Goal: Transaction & Acquisition: Purchase product/service

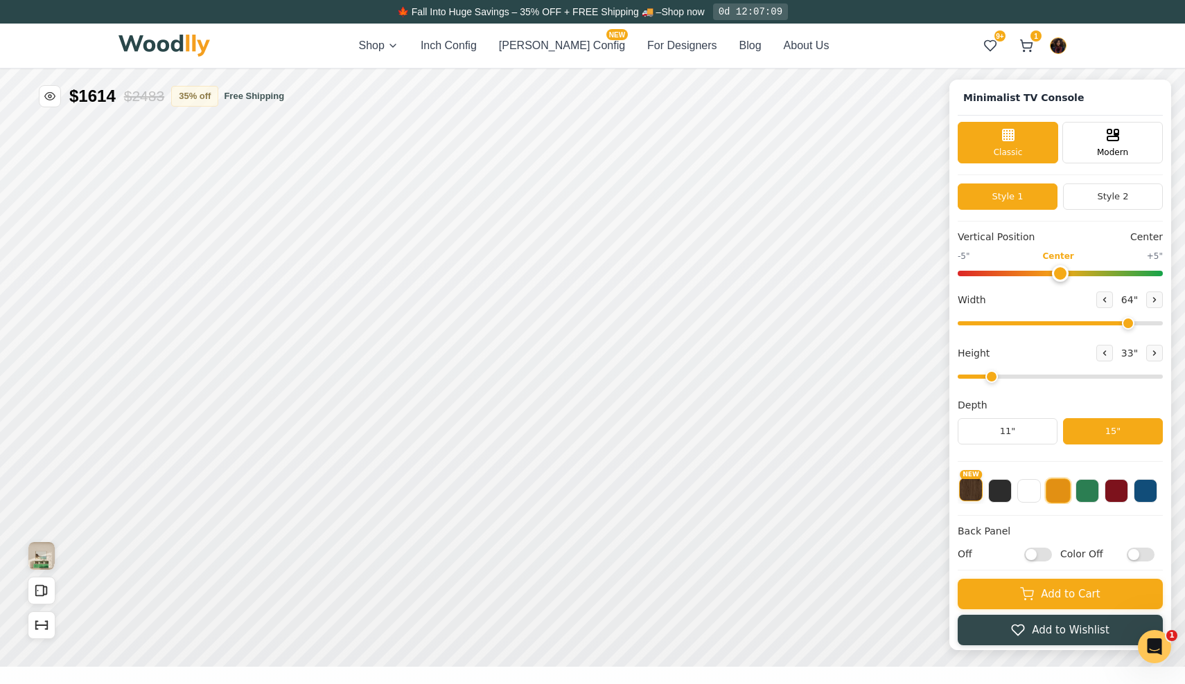
click at [968, 494] on button "NEW" at bounding box center [971, 490] width 24 height 24
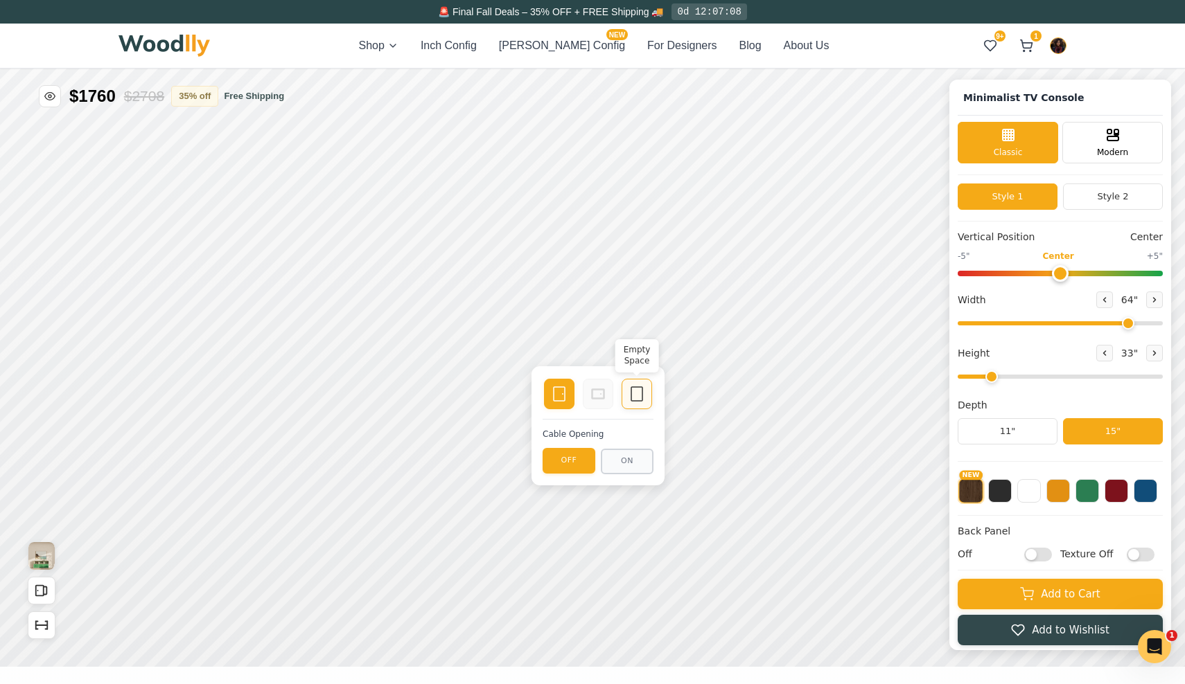
click at [639, 390] on icon at bounding box center [636, 394] width 17 height 17
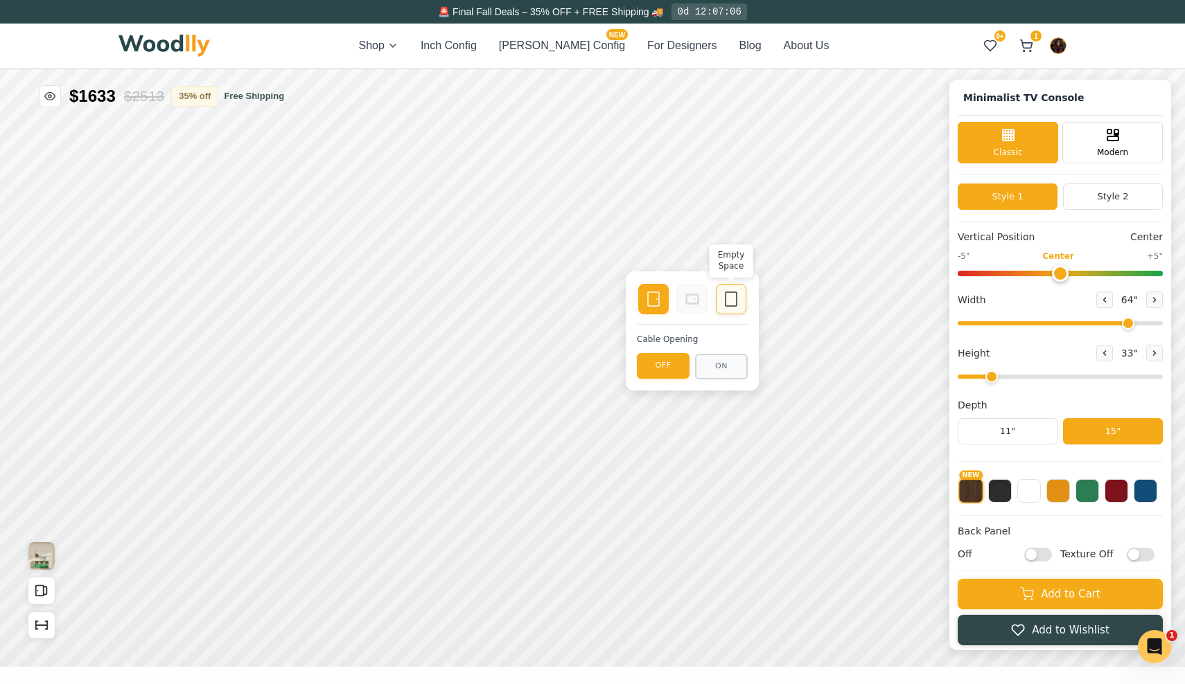
click at [728, 299] on icon at bounding box center [730, 299] width 17 height 17
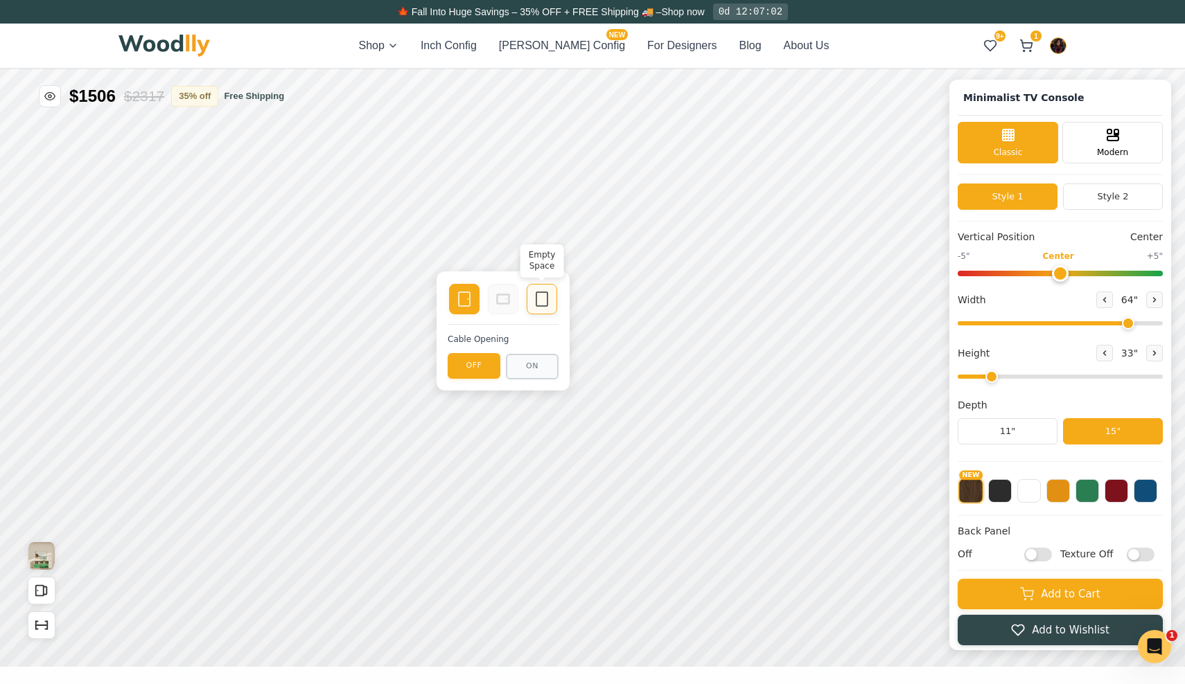
click at [547, 295] on icon at bounding box center [541, 299] width 17 height 17
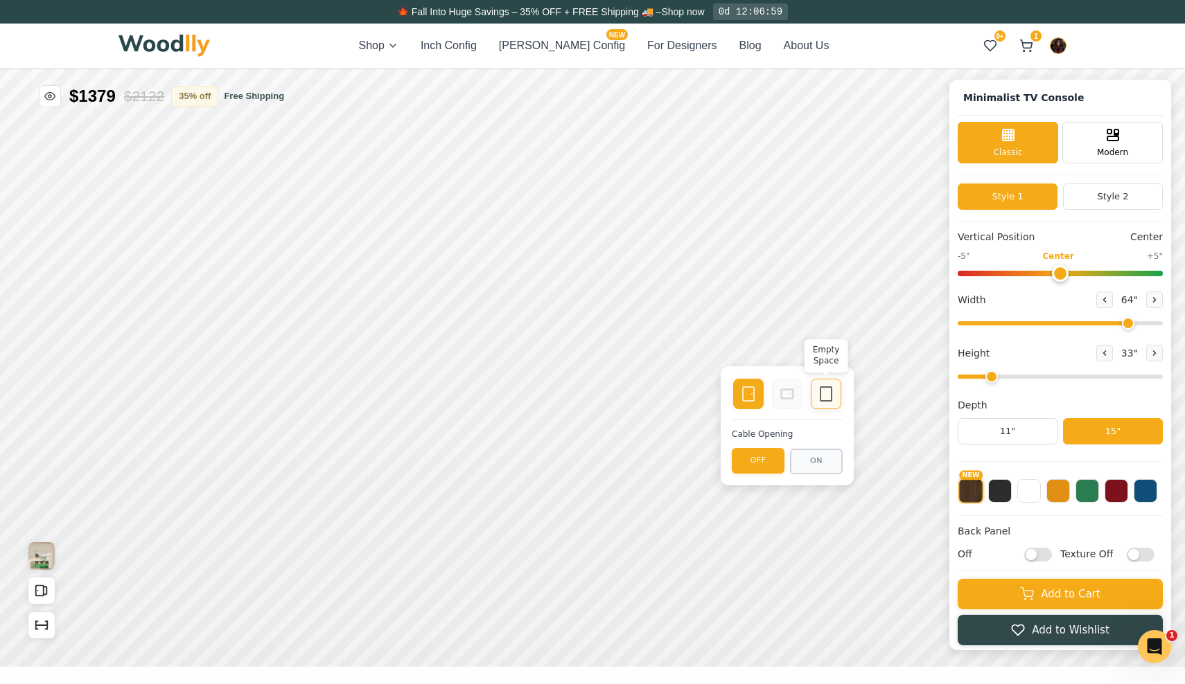
click at [833, 385] on div "Empty Space" at bounding box center [825, 394] width 30 height 30
click at [1155, 293] on button at bounding box center [1154, 300] width 17 height 17
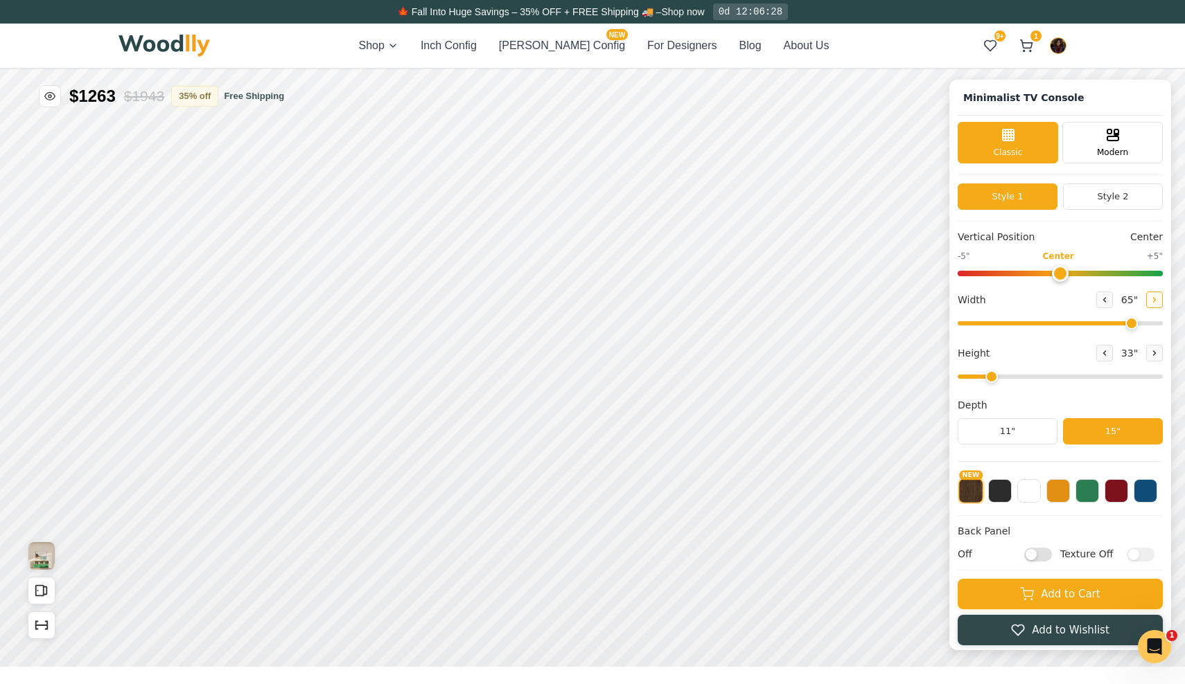
click at [1155, 293] on button at bounding box center [1154, 300] width 17 height 17
type input "66"
click at [1131, 197] on button "Style 2" at bounding box center [1113, 197] width 100 height 26
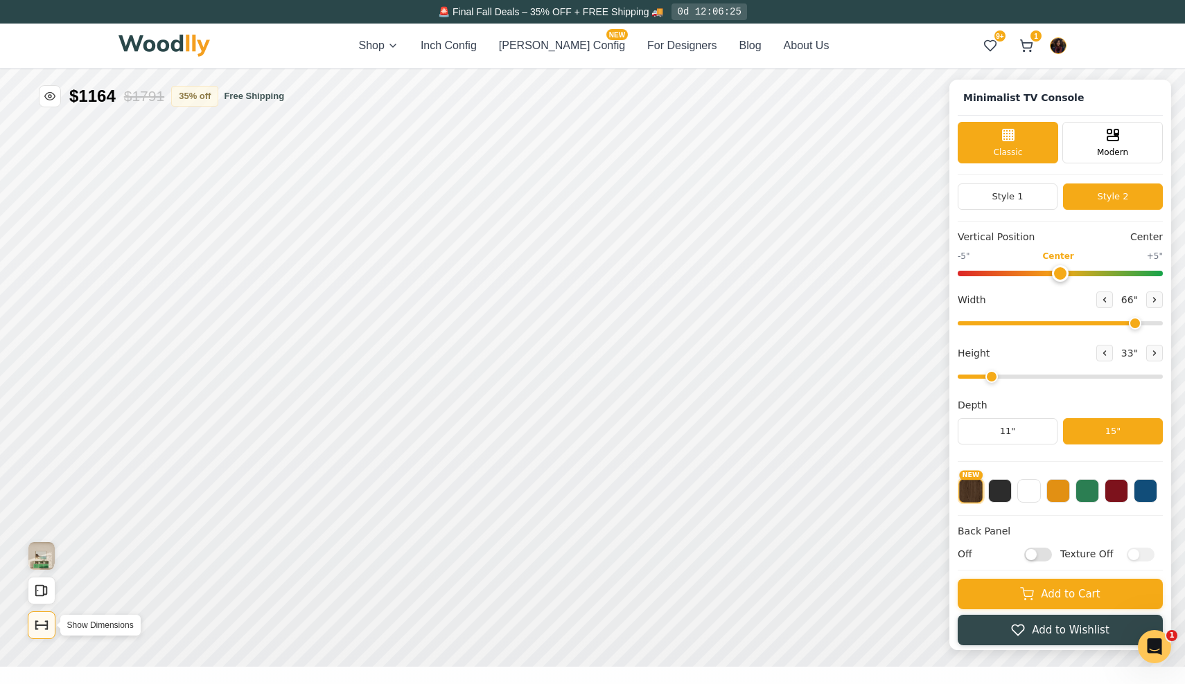
click at [39, 634] on button "Show Dimensions" at bounding box center [42, 626] width 28 height 28
click at [1033, 438] on button "11"" at bounding box center [1007, 431] width 100 height 26
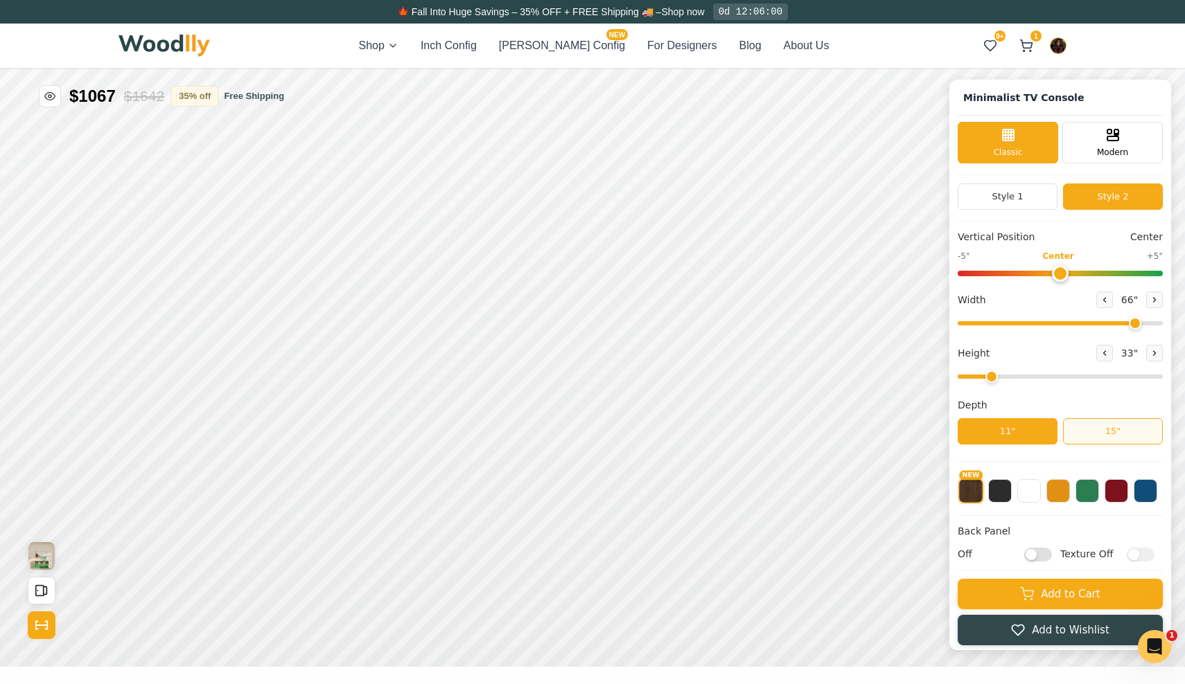
click at [1078, 430] on button "15"" at bounding box center [1113, 431] width 100 height 26
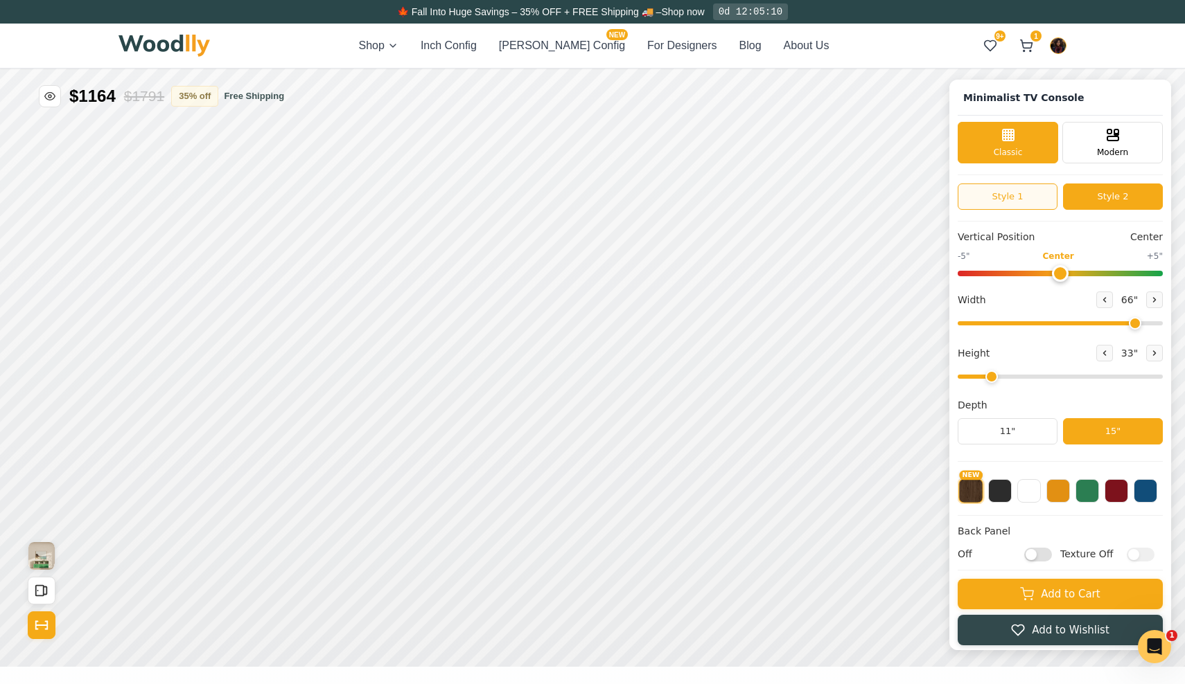
click at [1029, 204] on button "Style 1" at bounding box center [1007, 197] width 100 height 26
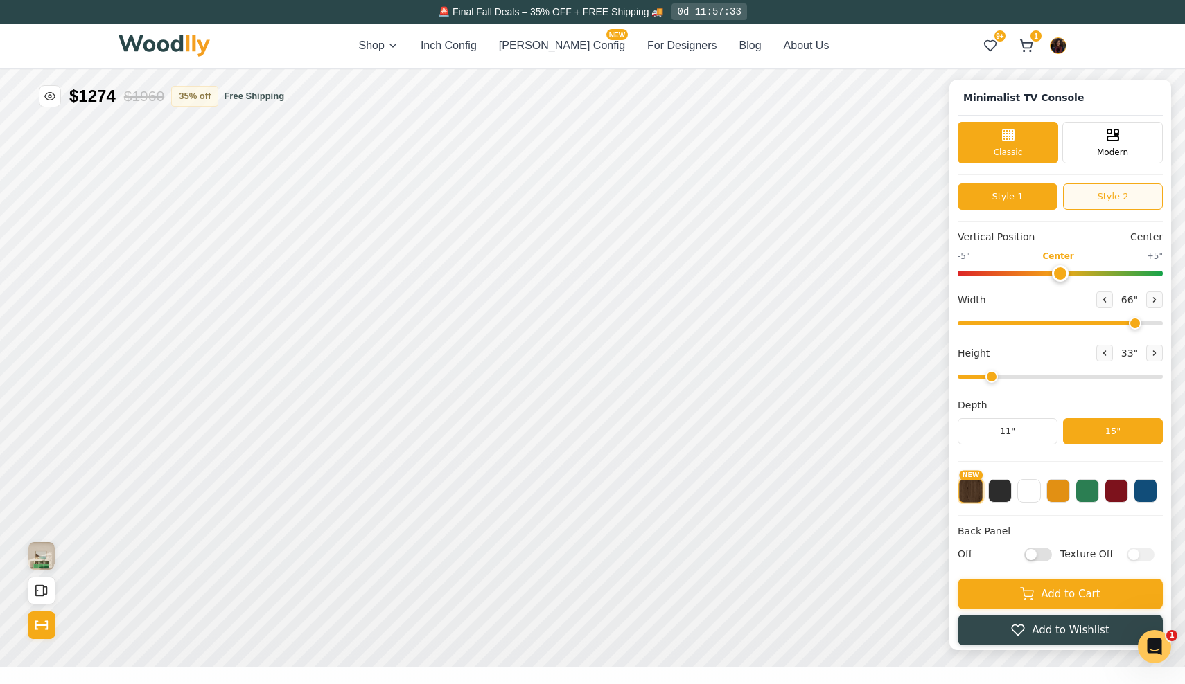
click at [1085, 203] on button "Style 2" at bounding box center [1113, 197] width 100 height 26
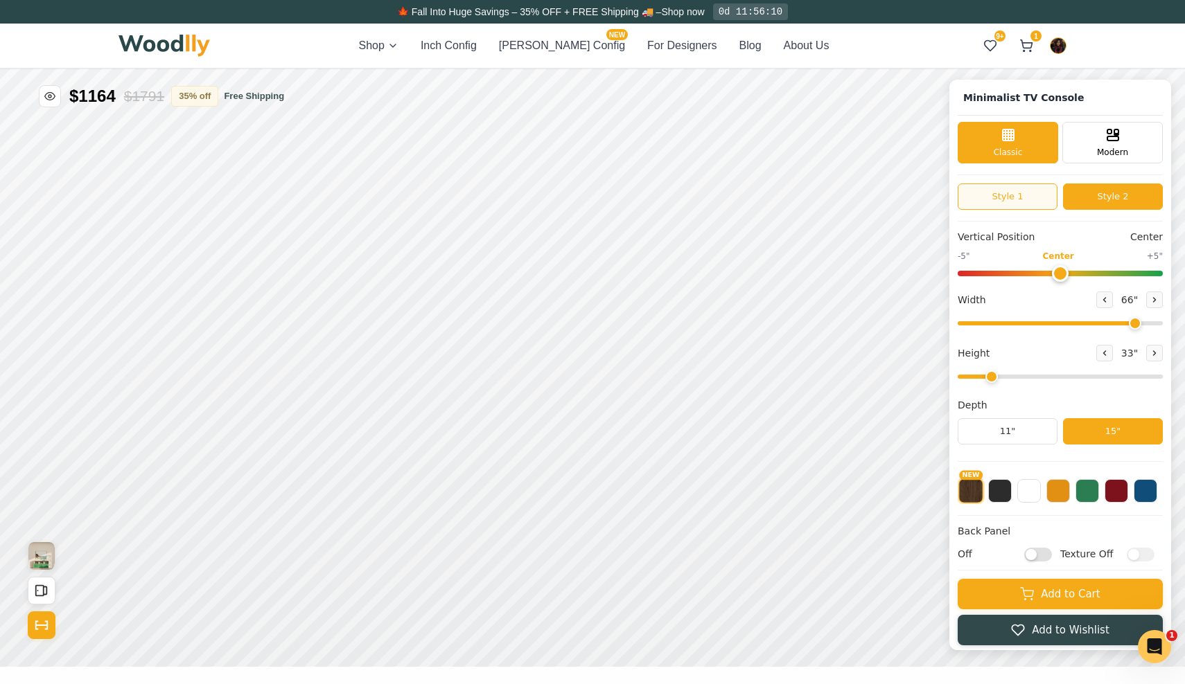
click at [1022, 204] on button "Style 1" at bounding box center [1007, 197] width 100 height 26
